Goal: Task Accomplishment & Management: Use online tool/utility

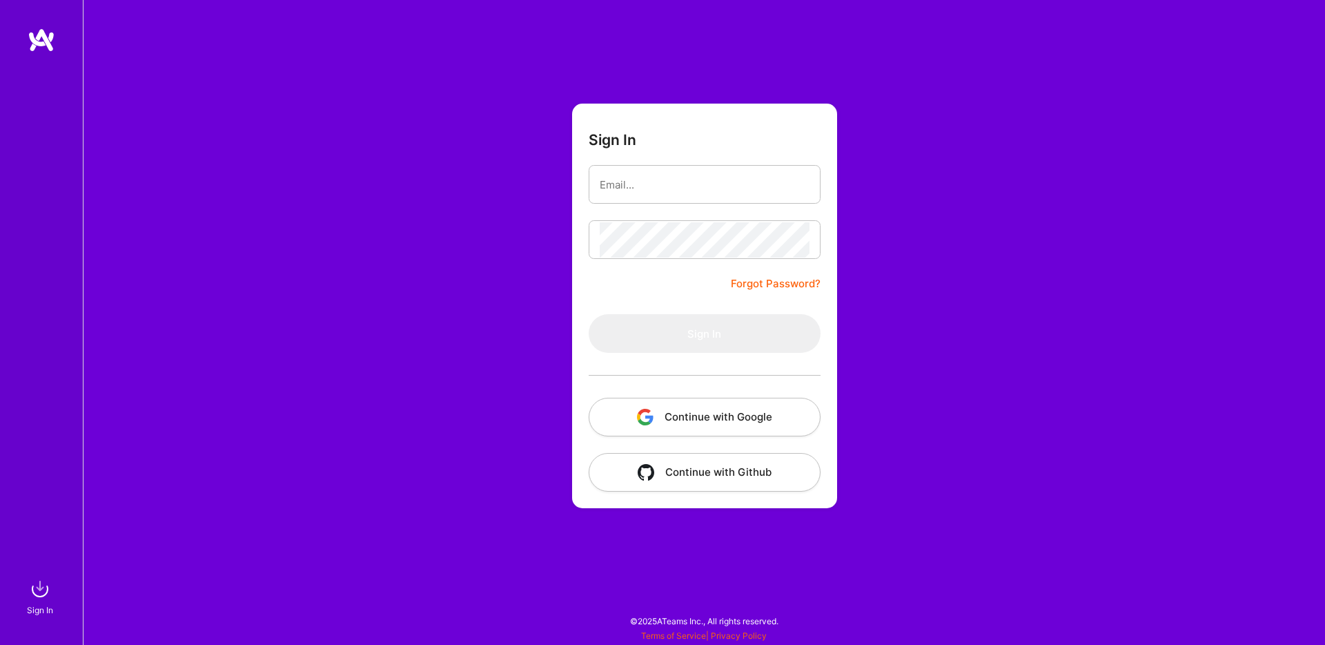
click at [0, 638] on com-1password-button at bounding box center [0, 638] width 0 height 0
type input "alemiralles@hey.com"
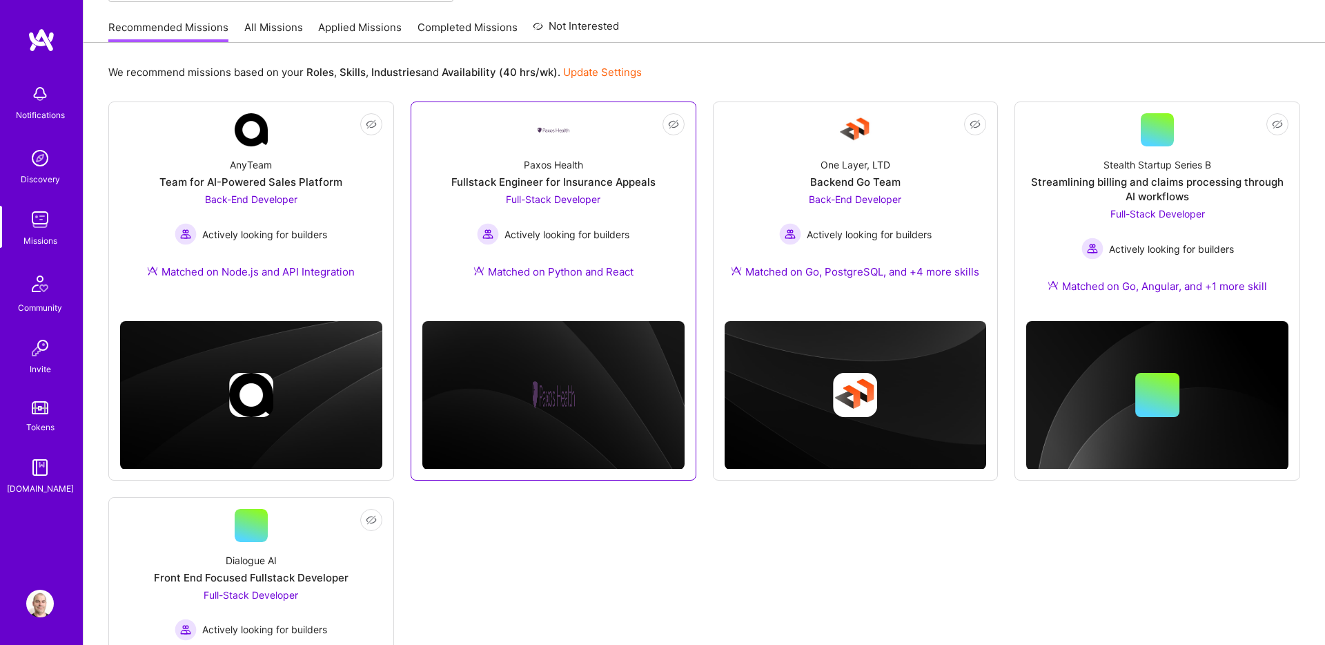
scroll to position [128, 0]
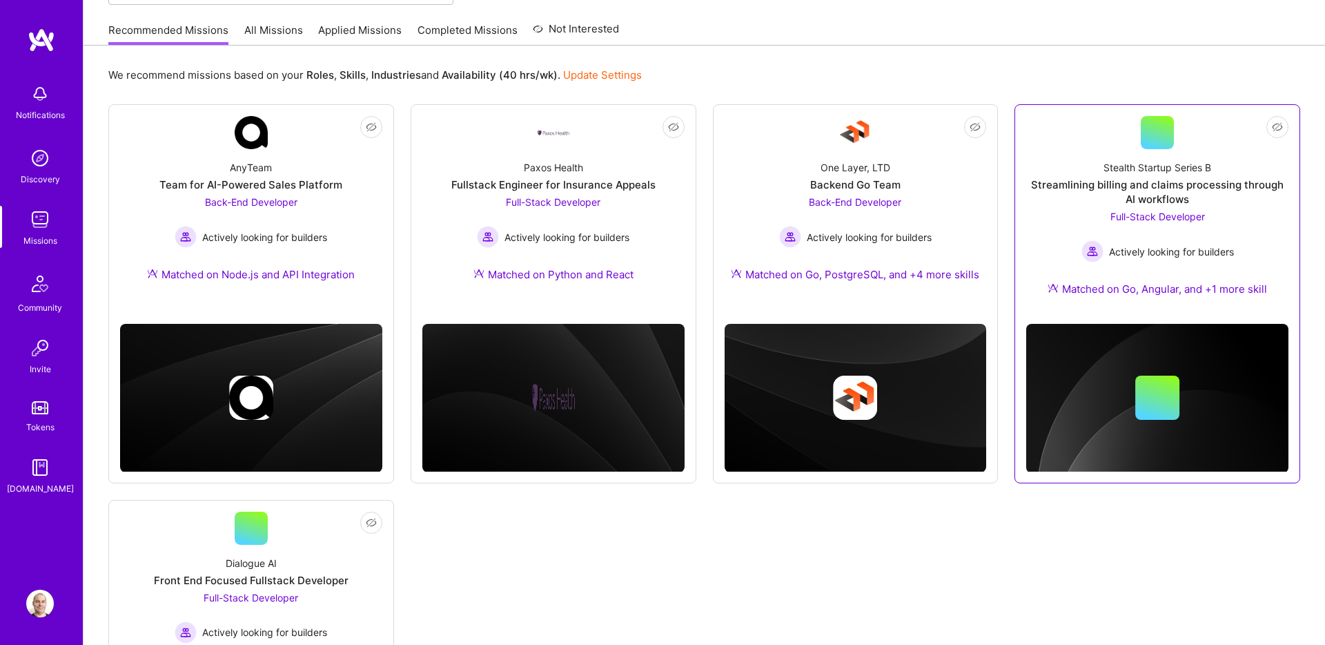
click at [1150, 193] on div "Streamlining billing and claims processing through AI workflows" at bounding box center [1157, 191] width 262 height 29
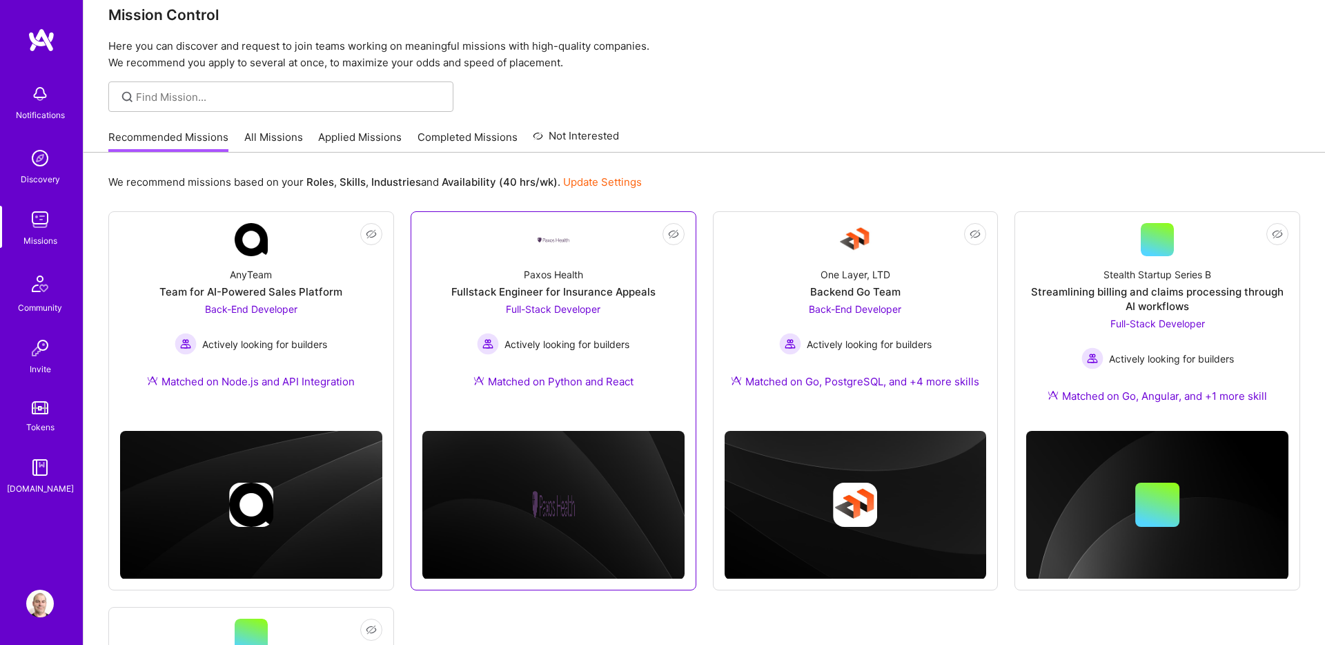
scroll to position [0, 0]
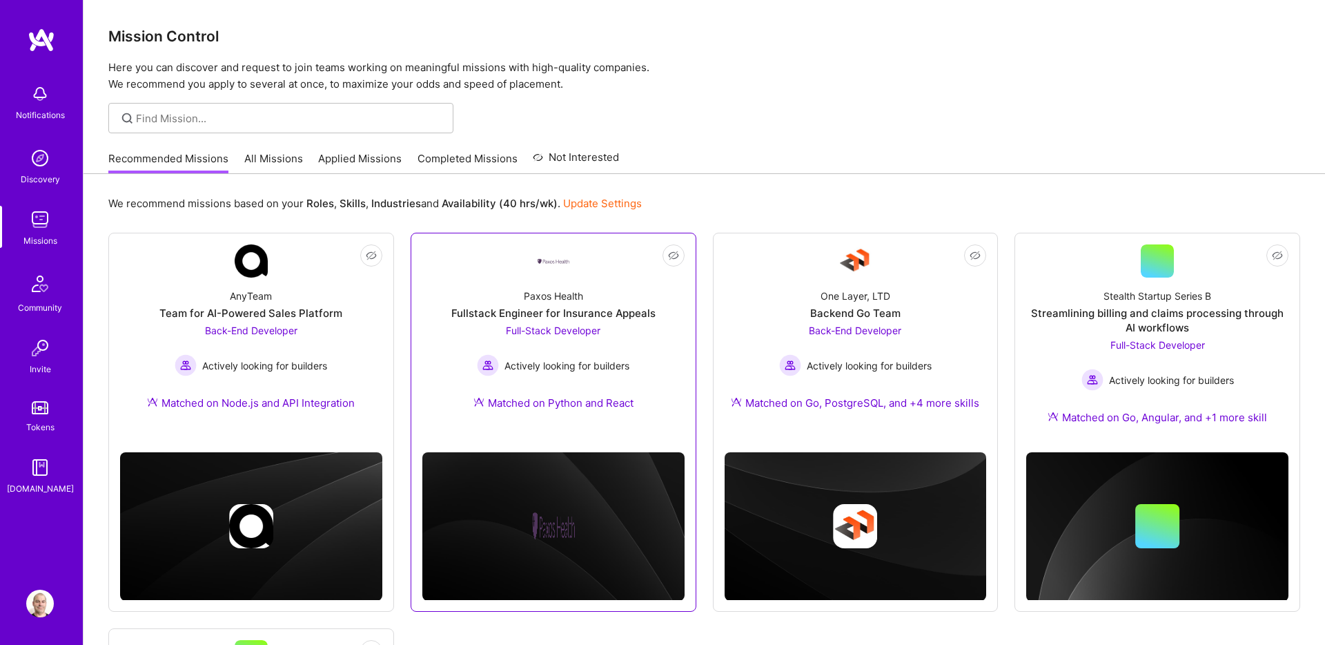
click at [564, 306] on div "Fullstack Engineer for Insurance Appeals" at bounding box center [553, 313] width 204 height 14
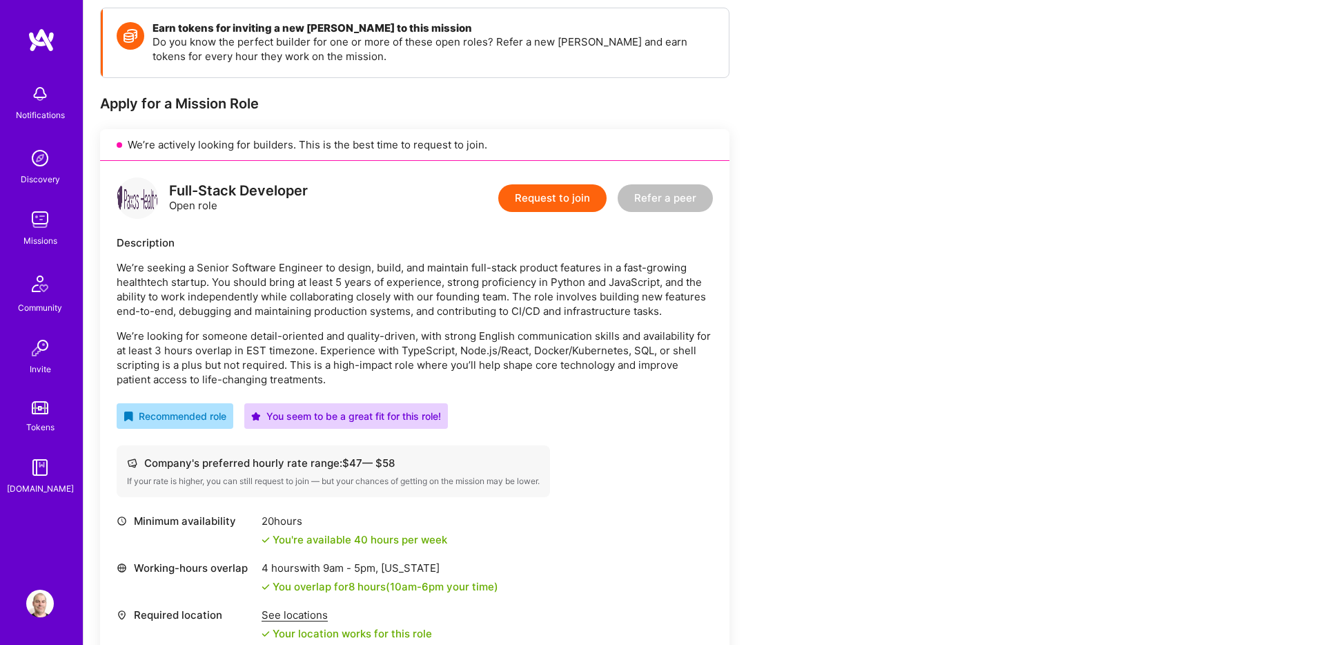
scroll to position [195, 0]
